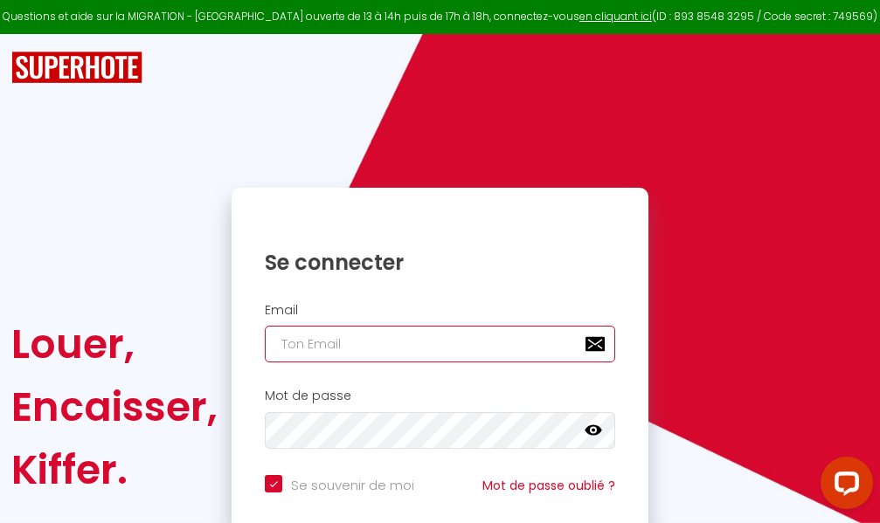
click at [490, 342] on input "email" at bounding box center [440, 344] width 350 height 37
type input "m"
checkbox input "true"
type input "ma"
checkbox input "true"
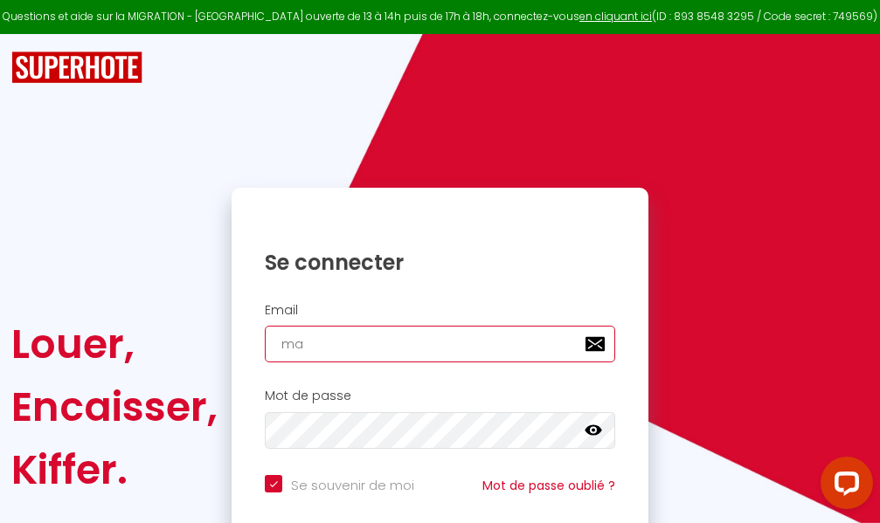
type input "mar"
checkbox input "true"
type input "marc"
checkbox input "true"
type input "marcd"
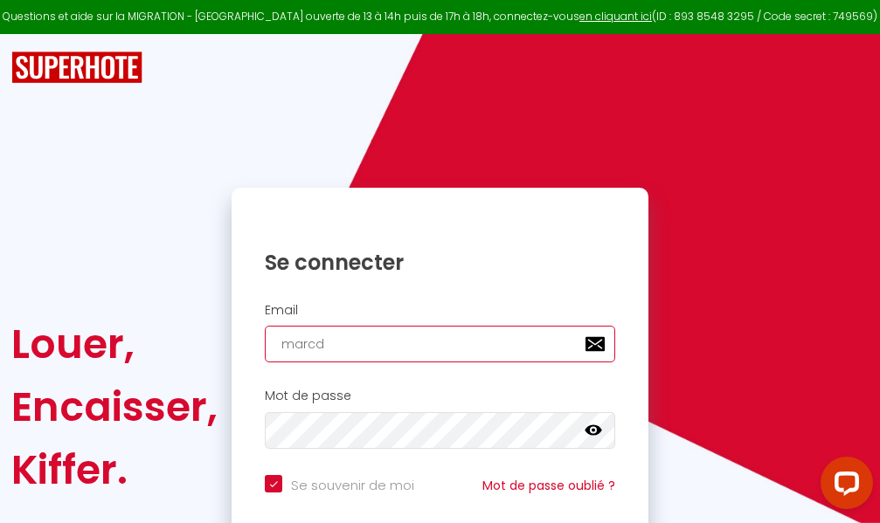
checkbox input "true"
type input "marcdp"
checkbox input "true"
type input "marcdpo"
checkbox input "true"
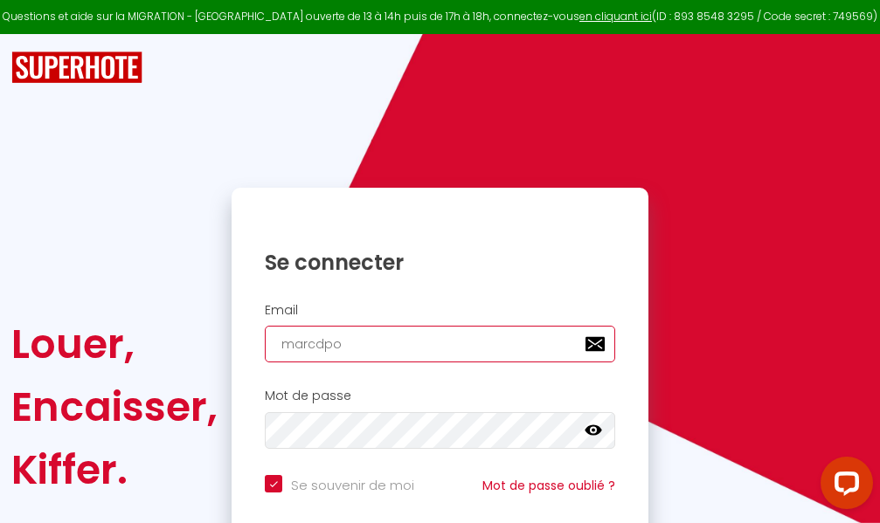
type input "marcdpoz"
checkbox input "true"
type input "marcdpoz."
checkbox input "true"
type input "marcdpoz.l"
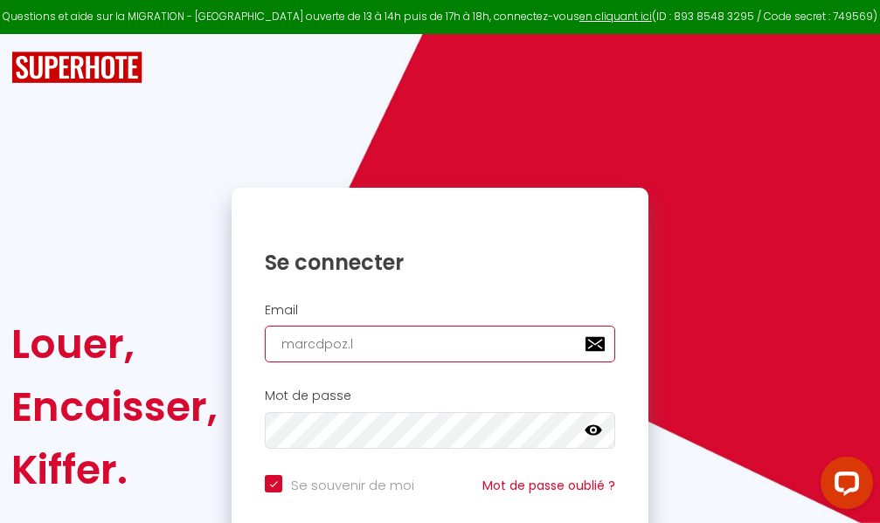
checkbox input "true"
type input "marcdpoz.lo"
checkbox input "true"
type input "marcdpoz.loc"
checkbox input "true"
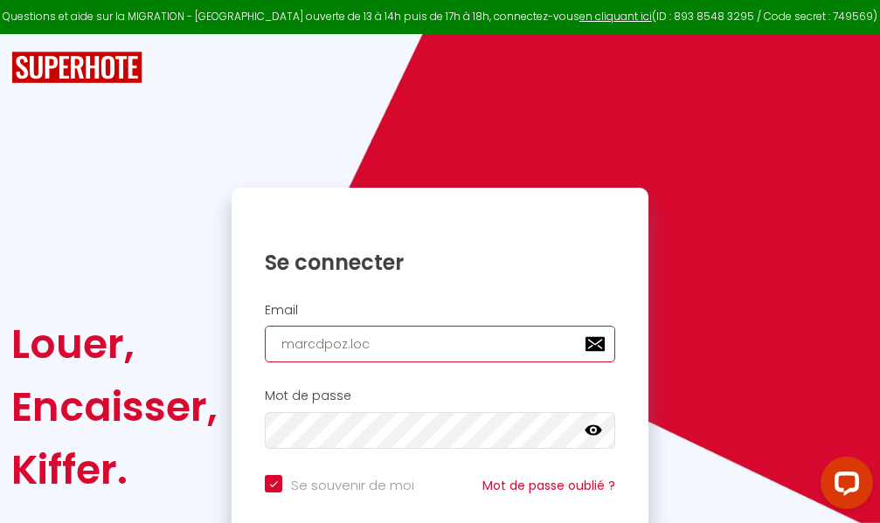
type input "marcdpoz.loca"
checkbox input "true"
type input "marcdpoz.locat"
checkbox input "true"
type input "marcdpoz.locati"
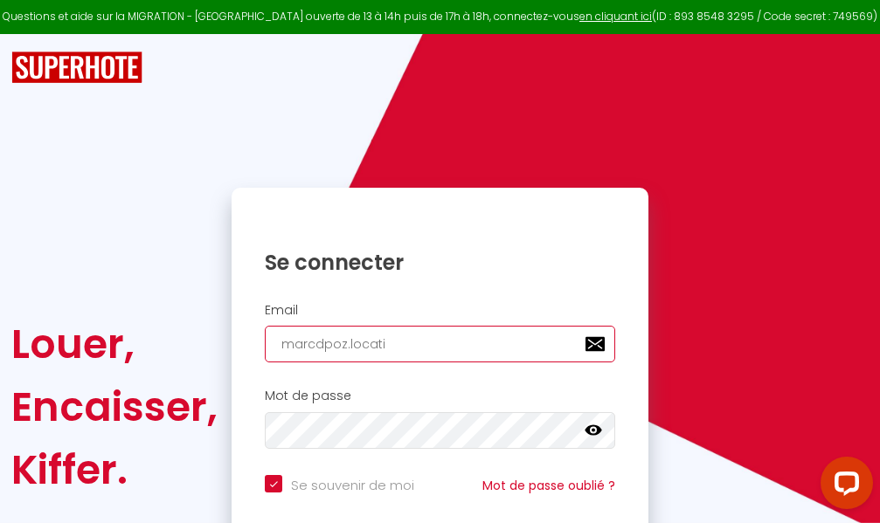
checkbox input "true"
type input "marcdpoz.locatio"
checkbox input "true"
type input "marcdpoz.location"
checkbox input "true"
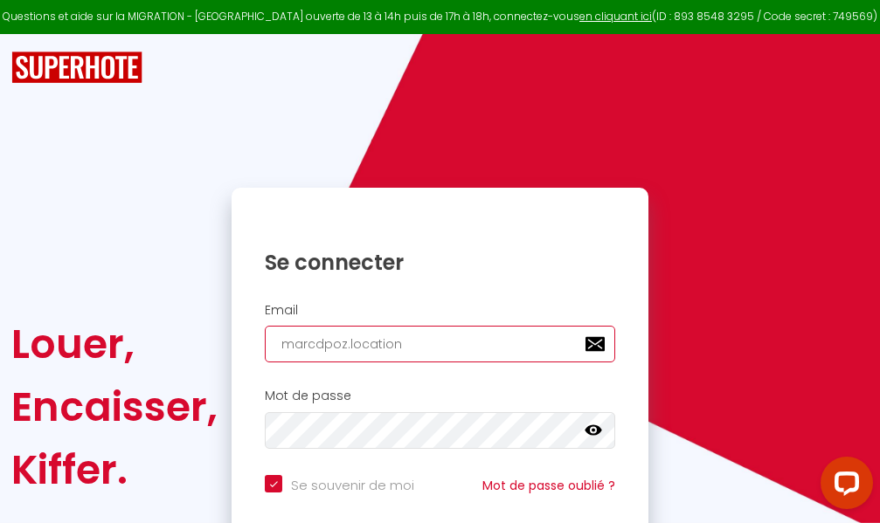
type input "marcdpoz.location@"
checkbox input "true"
type input "marcdpoz.location@g"
checkbox input "true"
type input "marcdpoz.location@gm"
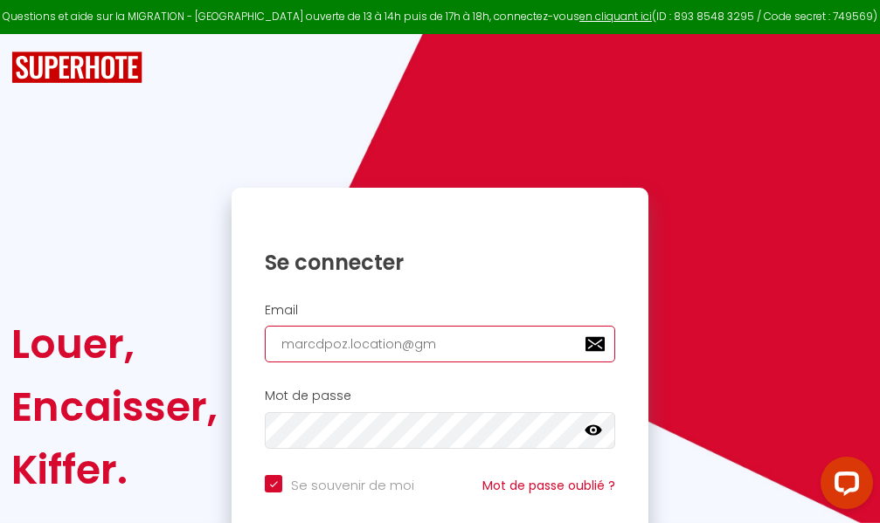
checkbox input "true"
type input "marcdpoz.location@gma"
checkbox input "true"
type input "marcdpoz.location@gmai"
checkbox input "true"
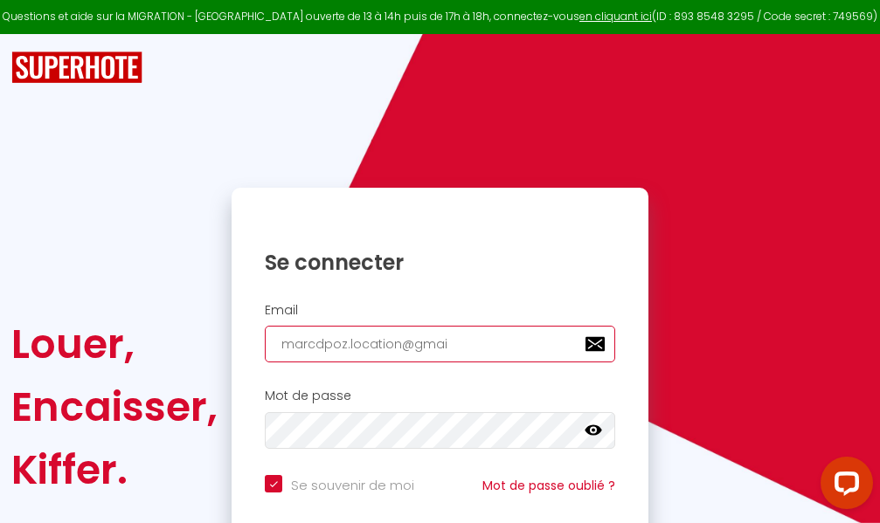
type input "[EMAIL_ADDRESS]"
checkbox input "true"
type input "[EMAIL_ADDRESS]."
checkbox input "true"
type input "marcdpoz.location@gmail.c"
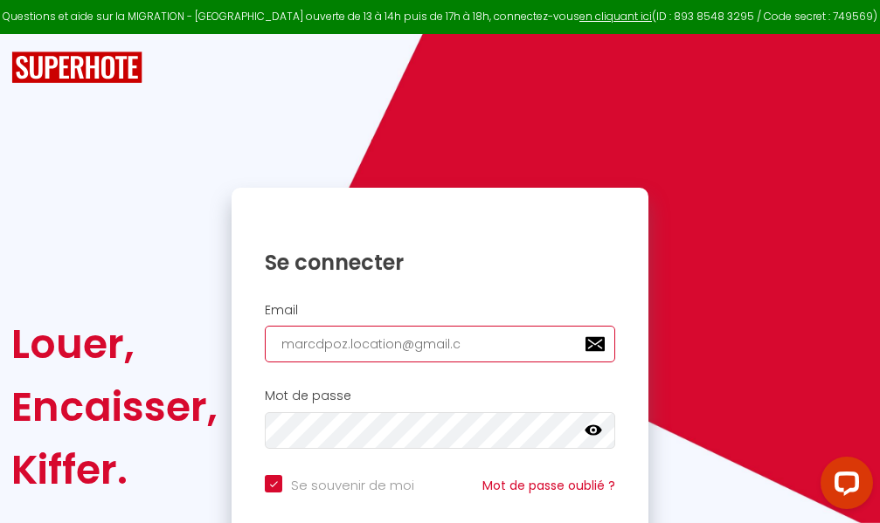
checkbox input "true"
type input "[EMAIL_ADDRESS][DOMAIN_NAME]"
checkbox input "true"
type input "[EMAIL_ADDRESS][DOMAIN_NAME]"
checkbox input "true"
